Goal: Task Accomplishment & Management: Use online tool/utility

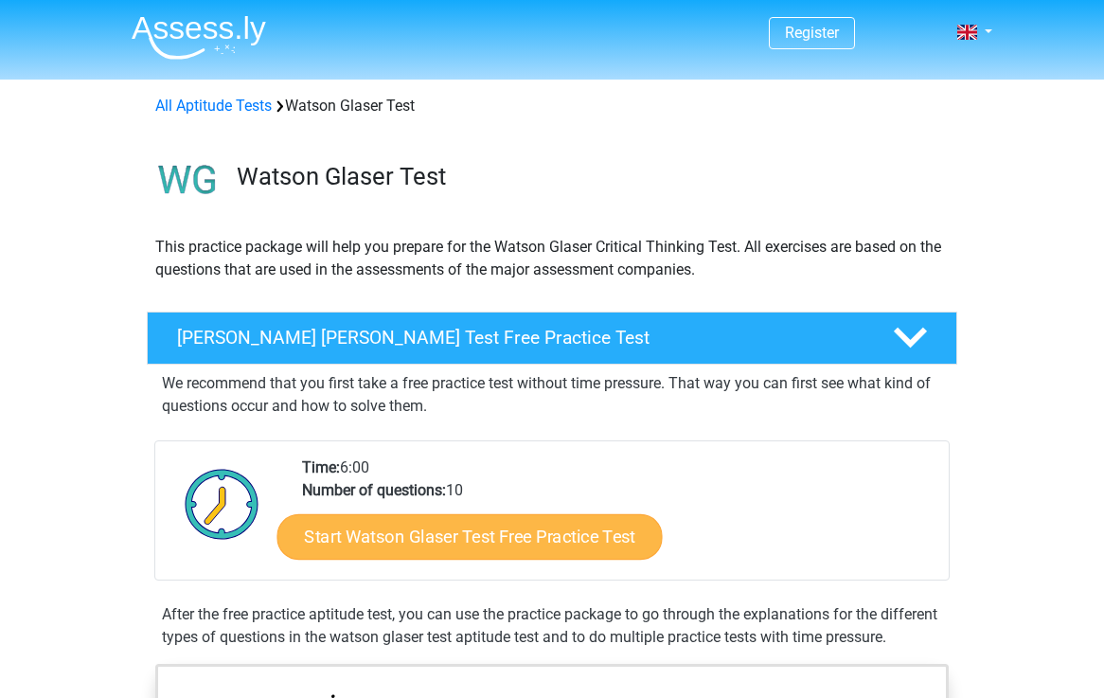
click at [433, 532] on link "Start Watson Glaser Test Free Practice Test" at bounding box center [469, 536] width 385 height 45
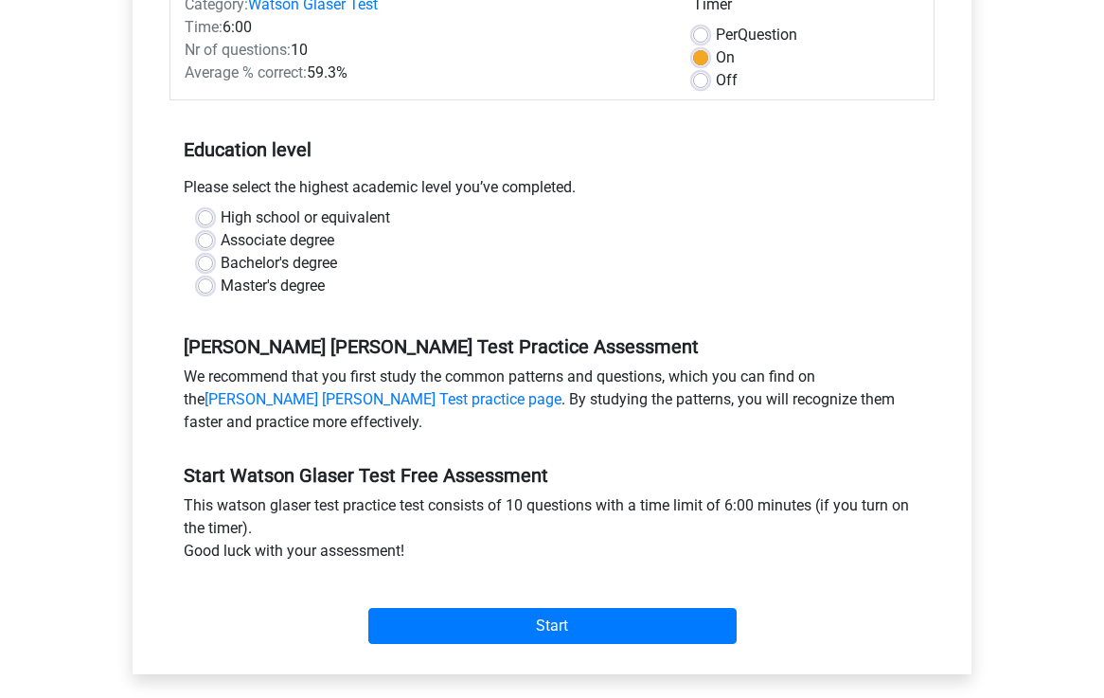
scroll to position [318, 0]
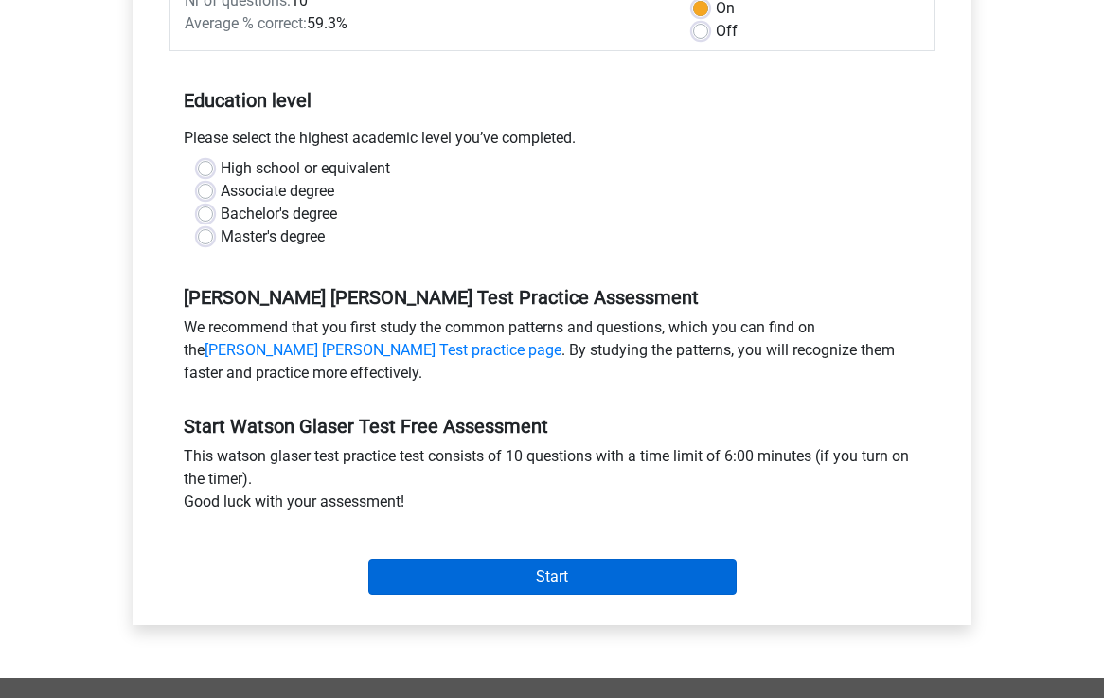
click at [465, 569] on input "Start" at bounding box center [552, 576] width 368 height 36
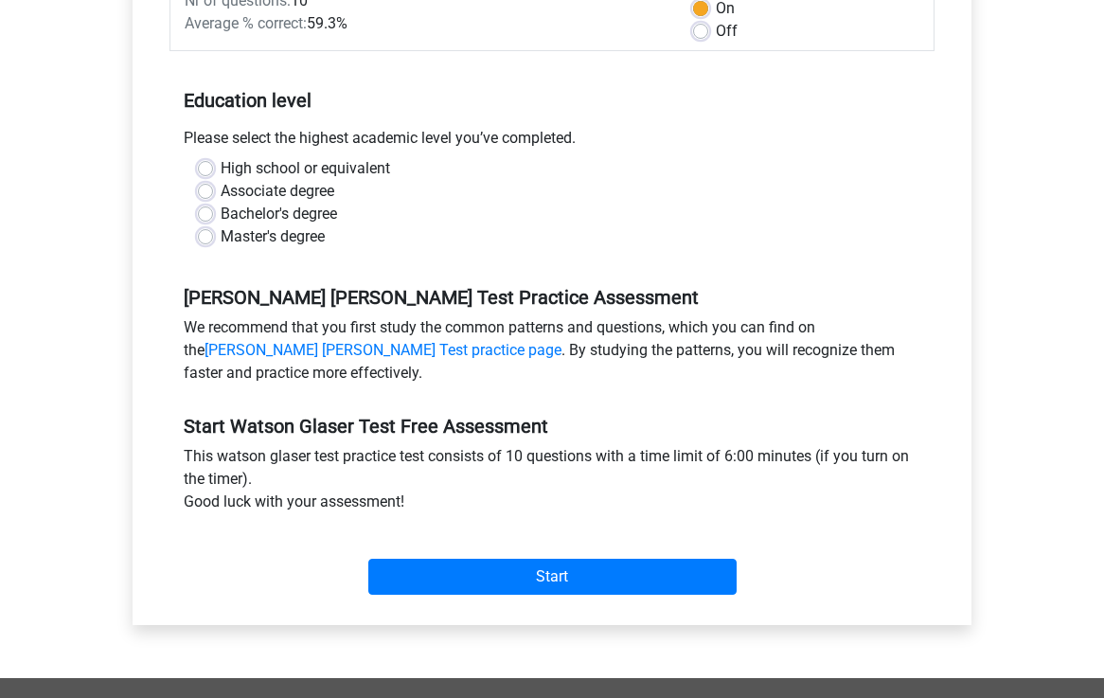
click at [280, 216] on label "Bachelor's degree" at bounding box center [279, 214] width 116 height 23
click at [213, 216] on input "Bachelor's degree" at bounding box center [205, 212] width 15 height 19
radio input "true"
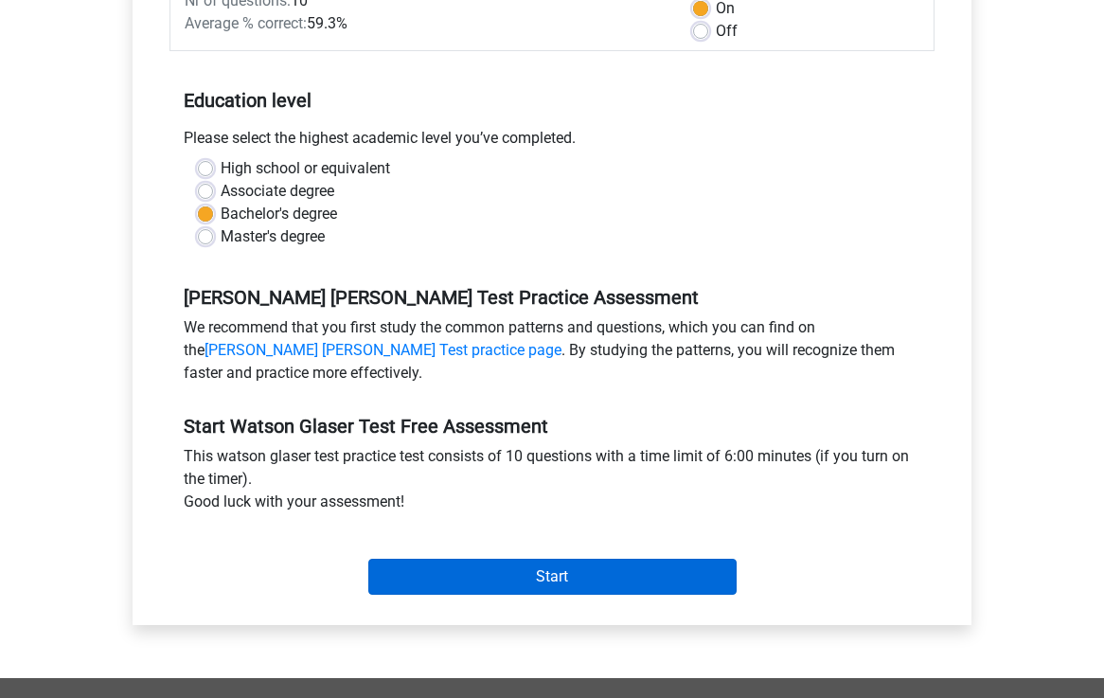
click at [496, 578] on input "Start" at bounding box center [552, 576] width 368 height 36
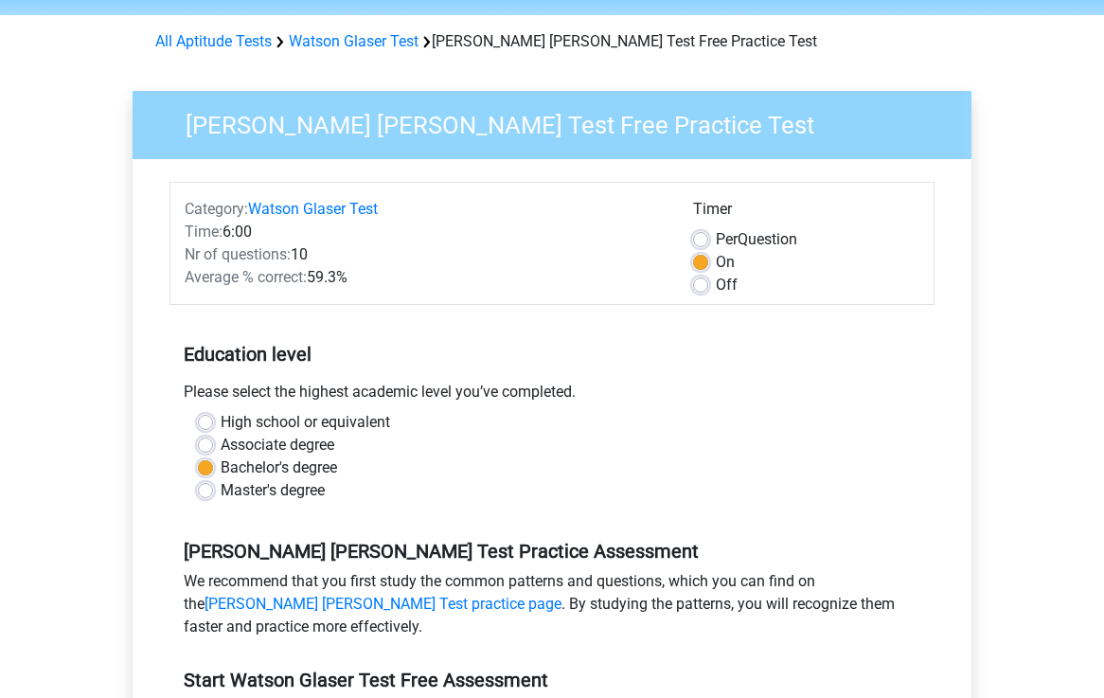
scroll to position [22, 0]
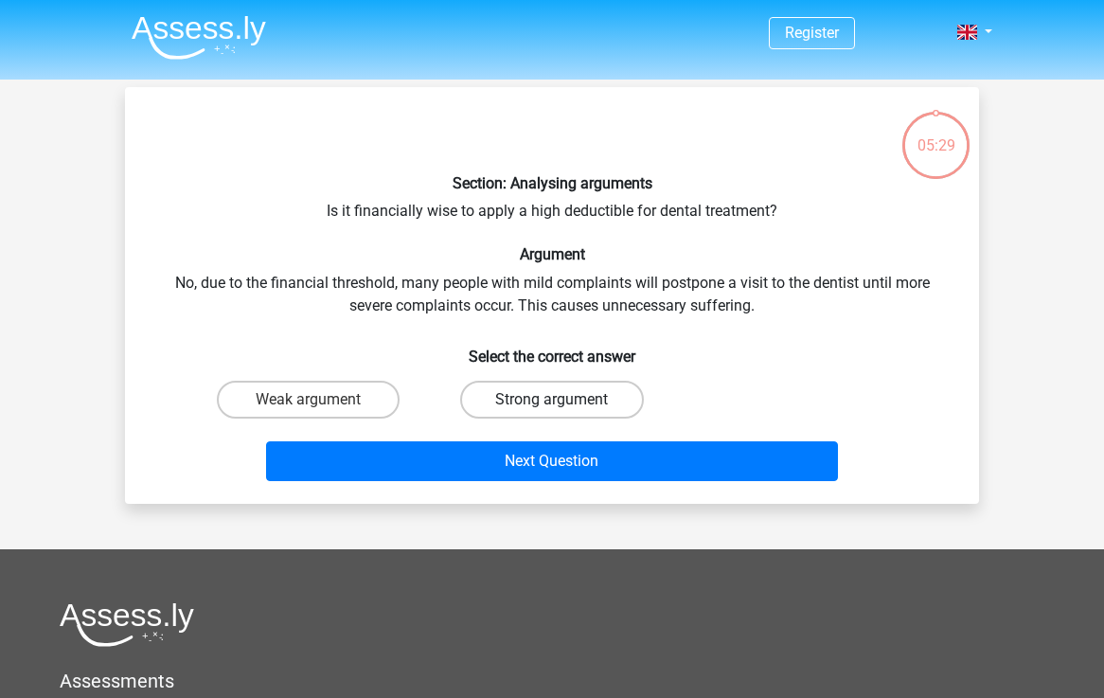
click at [616, 408] on label "Strong argument" at bounding box center [551, 399] width 183 height 38
click at [564, 408] on input "Strong argument" at bounding box center [558, 405] width 12 height 12
radio input "true"
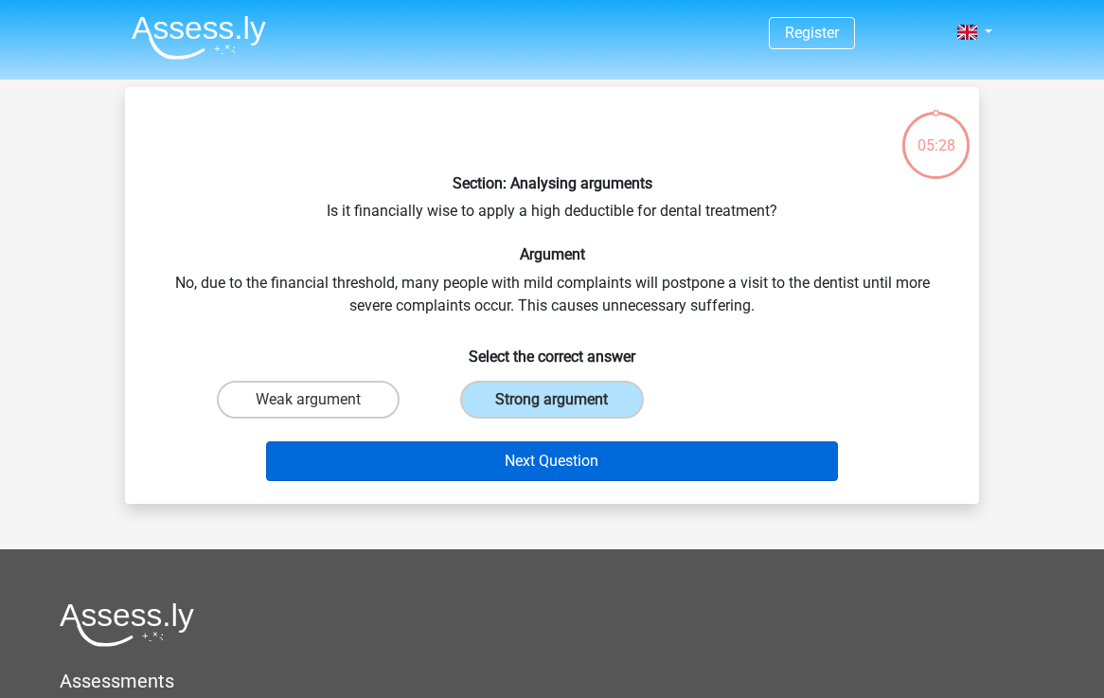
click at [638, 466] on button "Next Question" at bounding box center [552, 461] width 573 height 40
